Goal: Information Seeking & Learning: Learn about a topic

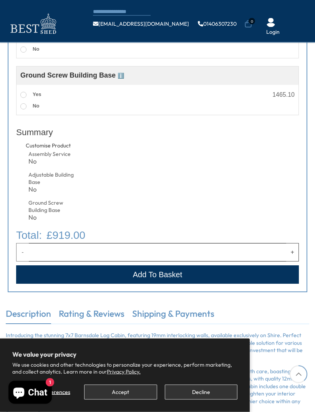
scroll to position [366, 0]
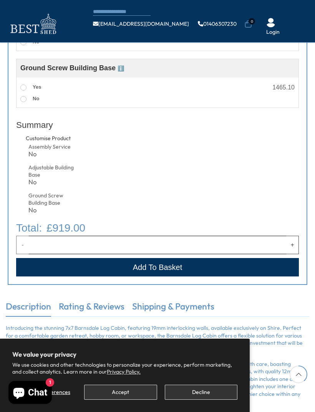
click at [117, 400] on button "Accept" at bounding box center [120, 392] width 73 height 15
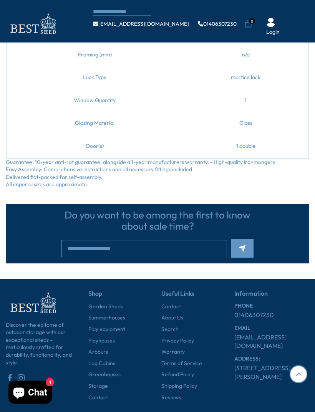
scroll to position [928, 0]
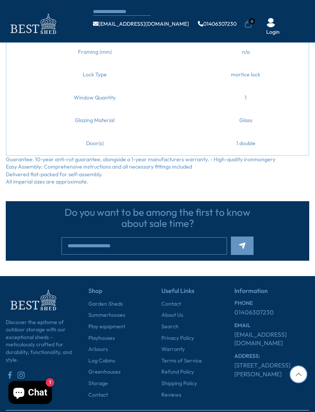
click at [121, 300] on link "Garden Sheds" at bounding box center [105, 304] width 35 height 8
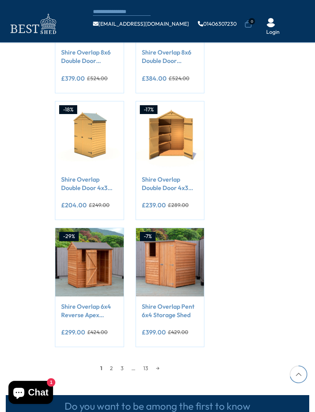
scroll to position [546, 0]
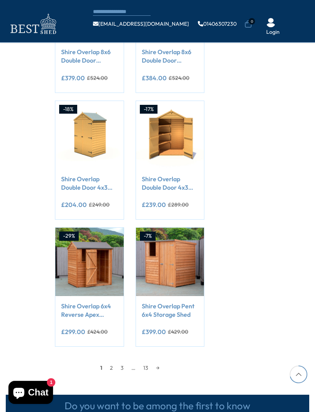
click at [114, 367] on link "2" at bounding box center [111, 368] width 11 height 12
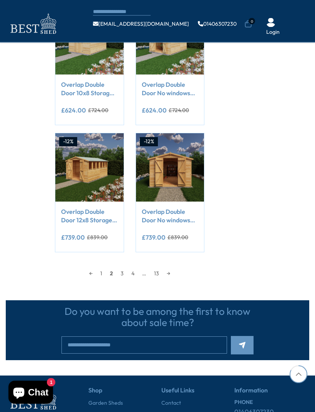
scroll to position [641, 0]
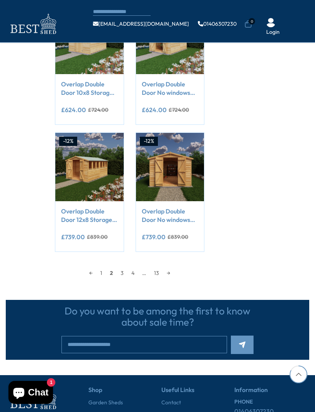
click at [129, 273] on link "4" at bounding box center [132, 273] width 11 height 12
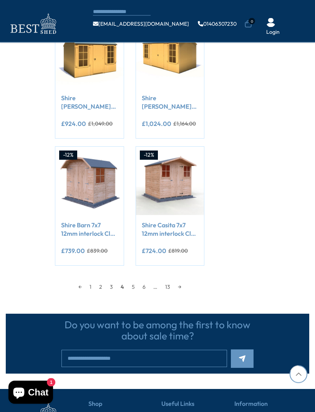
scroll to position [625, 0]
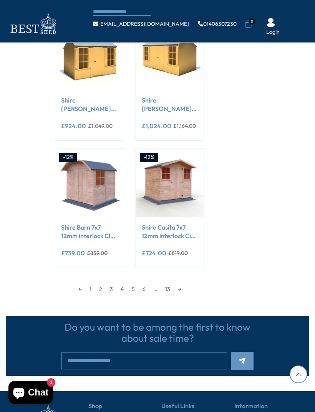
click at [124, 276] on div "← 1 2 3 4 5 6 … 13 →" at bounding box center [129, 285] width 149 height 19
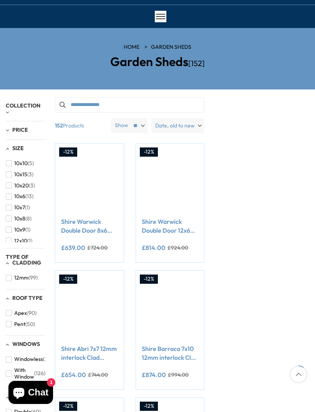
scroll to position [0, 0]
